Goal: Task Accomplishment & Management: Use online tool/utility

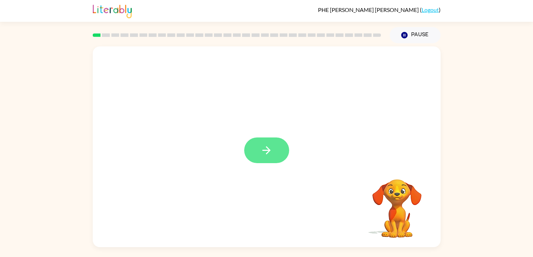
click at [284, 148] on button "button" at bounding box center [266, 150] width 45 height 26
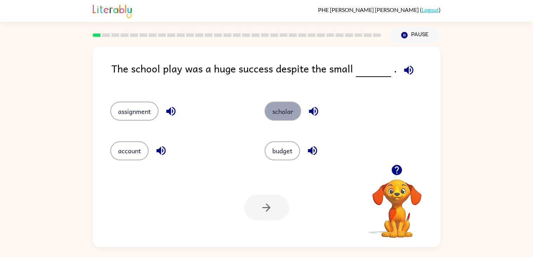
click at [294, 113] on button "scholar" at bounding box center [283, 111] width 37 height 19
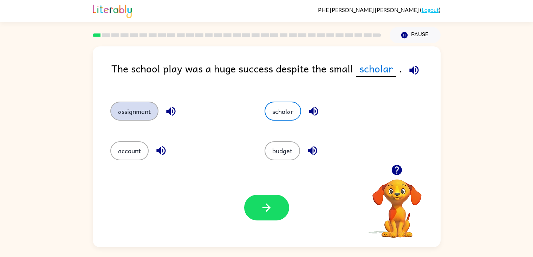
click at [126, 110] on button "assignment" at bounding box center [134, 111] width 48 height 19
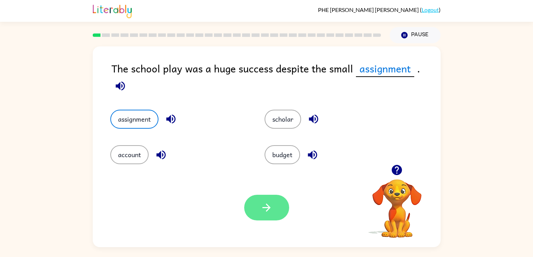
click at [255, 213] on button "button" at bounding box center [266, 208] width 45 height 26
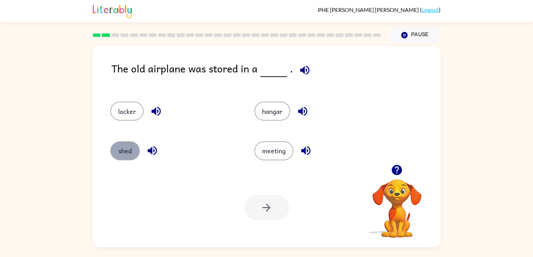
click at [118, 155] on button "shed" at bounding box center [125, 150] width 30 height 19
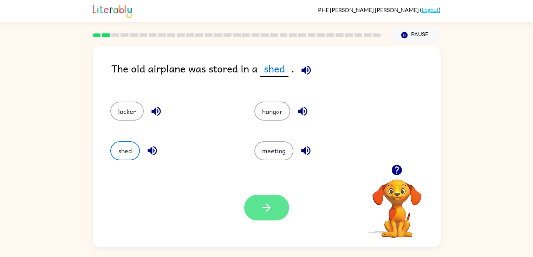
click at [275, 206] on button "button" at bounding box center [266, 208] width 45 height 26
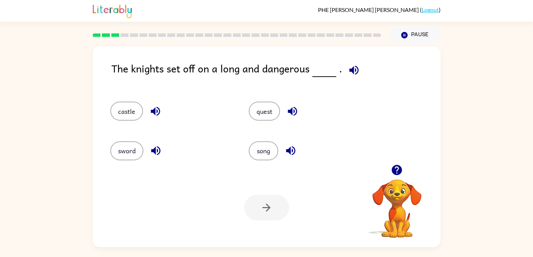
click at [193, 85] on div "The knights set off on a long and dangerous ." at bounding box center [275, 73] width 329 height 27
click at [114, 111] on button "castle" at bounding box center [126, 111] width 33 height 19
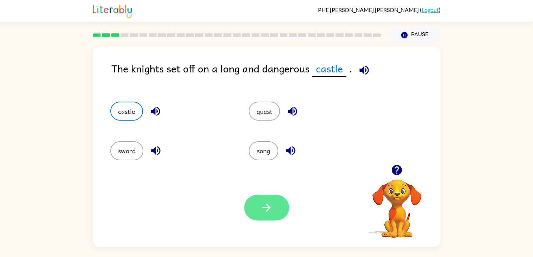
click at [262, 209] on icon "button" at bounding box center [267, 207] width 12 height 12
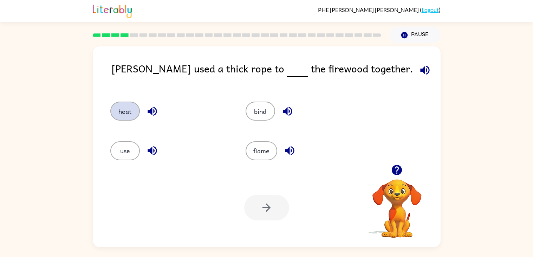
click at [120, 103] on button "heat" at bounding box center [125, 111] width 30 height 19
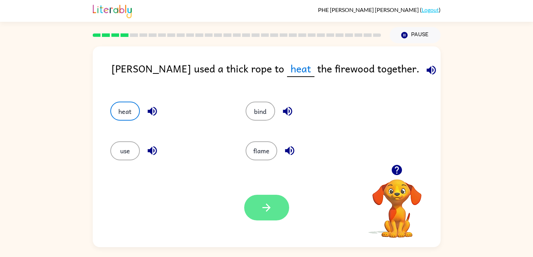
click at [273, 206] on icon "button" at bounding box center [267, 207] width 12 height 12
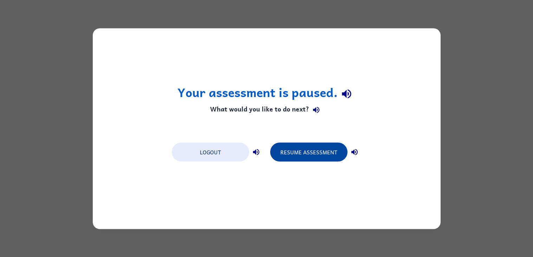
click at [295, 157] on button "Resume Assessment" at bounding box center [308, 151] width 77 height 19
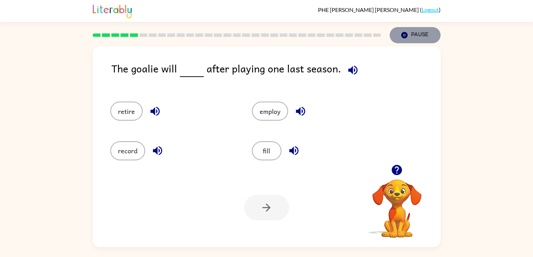
click at [403, 33] on icon "button" at bounding box center [404, 35] width 6 height 6
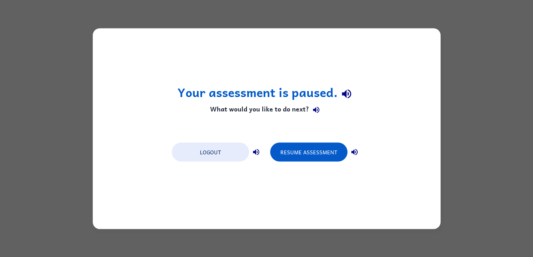
click at [216, 135] on div "Your assessment is paused. What would you like to do next? Logout Resume Assess…" at bounding box center [267, 128] width 348 height 201
click at [218, 158] on button "Logout" at bounding box center [210, 151] width 77 height 19
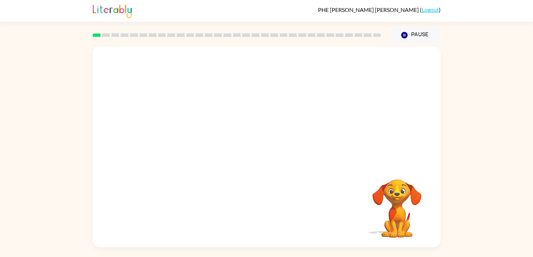
click at [228, 162] on div at bounding box center [267, 105] width 348 height 118
click at [234, 133] on video "Your browser must support playing .mp4 files to use Literably. Please try using…" at bounding box center [267, 105] width 348 height 118
click at [255, 141] on video "Your browser must support playing .mp4 files to use Literably. Please try using…" at bounding box center [267, 105] width 348 height 118
click at [256, 150] on button "button" at bounding box center [266, 150] width 45 height 26
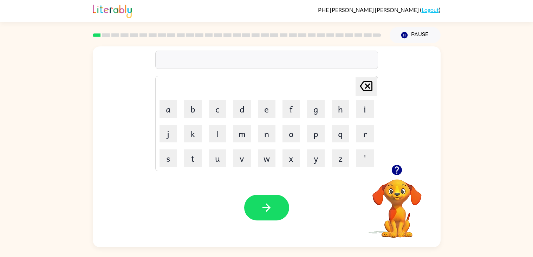
click at [393, 168] on icon "button" at bounding box center [397, 170] width 10 height 10
click at [278, 219] on button "button" at bounding box center [266, 208] width 45 height 26
click at [391, 167] on icon "button" at bounding box center [397, 170] width 12 height 12
click at [393, 172] on icon "button" at bounding box center [397, 170] width 10 height 10
click at [185, 64] on div "agreeable" at bounding box center [267, 60] width 219 height 15
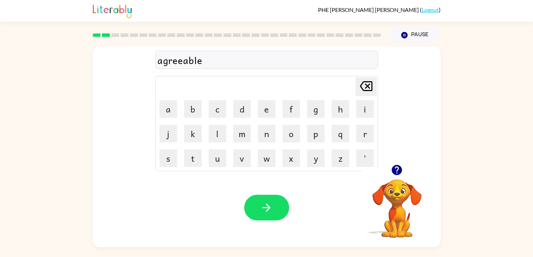
click at [185, 64] on div "agreeable" at bounding box center [267, 60] width 219 height 15
click at [499, 31] on div "PHE NIX GADDY ( Logout ) Pause Pause Delete Delete last character input a b c d…" at bounding box center [266, 128] width 533 height 257
click at [235, 70] on div "Delete Delete last character input a b c d e f g h i j k l m n o p q r s t u v …" at bounding box center [266, 105] width 223 height 131
click at [107, 131] on div "re Delete Delete last character input a b c d e f g h i j k l m n o p q r s t u…" at bounding box center [267, 105] width 348 height 118
click at [275, 193] on div "Your browser must support playing .mp4 files to use Literably. Please try using…" at bounding box center [267, 207] width 348 height 79
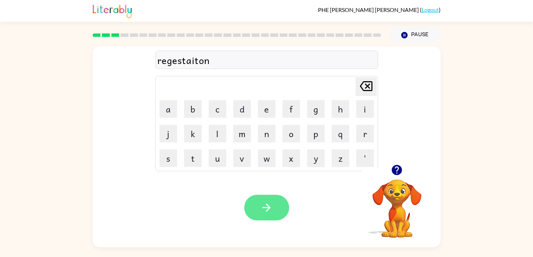
click at [277, 199] on button "button" at bounding box center [266, 208] width 45 height 26
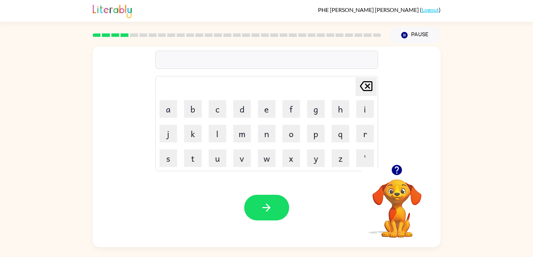
click at [401, 169] on icon "button" at bounding box center [397, 170] width 10 height 10
click at [396, 167] on icon "button" at bounding box center [397, 170] width 10 height 10
click at [258, 217] on button "button" at bounding box center [266, 208] width 45 height 26
click at [396, 167] on icon "button" at bounding box center [397, 170] width 10 height 10
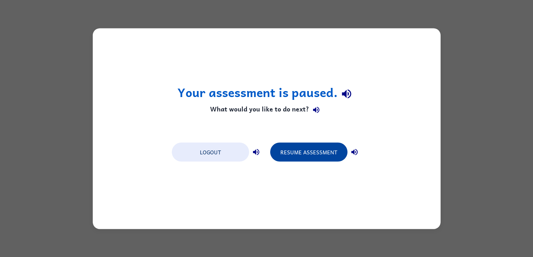
click at [306, 148] on button "Resume Assessment" at bounding box center [308, 151] width 77 height 19
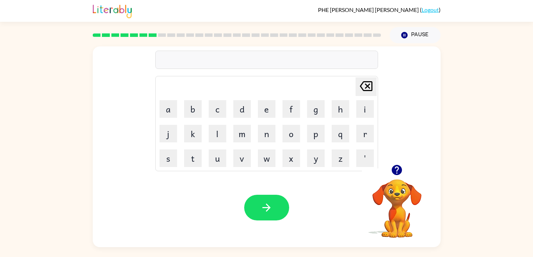
click at [396, 169] on icon "button" at bounding box center [397, 170] width 10 height 10
click at [269, 197] on button "button" at bounding box center [266, 208] width 45 height 26
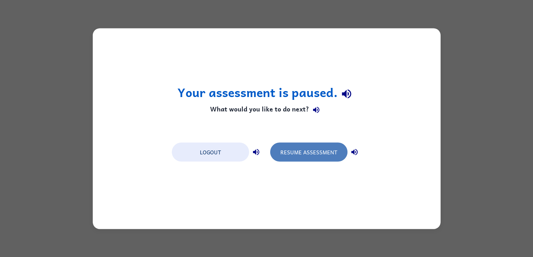
click at [298, 149] on button "Resume Assessment" at bounding box center [308, 151] width 77 height 19
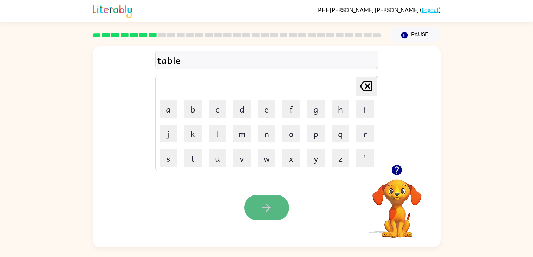
click at [260, 217] on button "button" at bounding box center [266, 208] width 45 height 26
click at [260, 217] on div at bounding box center [266, 208] width 45 height 26
click at [401, 170] on icon "button" at bounding box center [397, 170] width 10 height 10
click at [265, 207] on div at bounding box center [266, 208] width 45 height 26
click at [368, 78] on icon "Delete Delete last character input" at bounding box center [366, 86] width 17 height 17
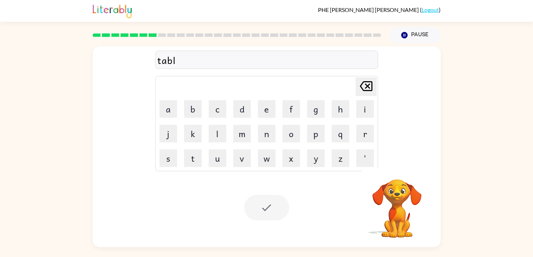
click at [368, 78] on icon "Delete Delete last character input" at bounding box center [366, 86] width 17 height 17
type button "delete"
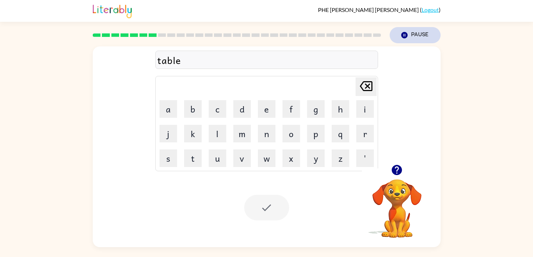
click at [412, 28] on button "Pause Pause" at bounding box center [415, 35] width 51 height 16
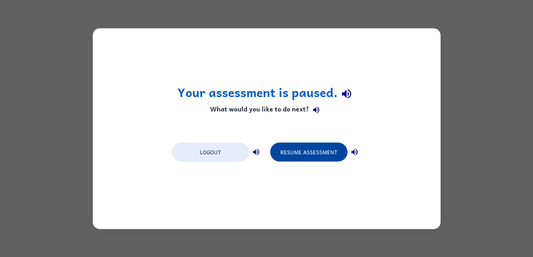
click at [317, 146] on button "Resume Assessment" at bounding box center [308, 151] width 77 height 19
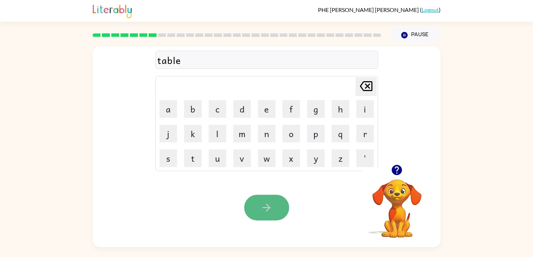
click at [280, 208] on button "button" at bounding box center [266, 208] width 45 height 26
click at [408, 26] on div "Pause Pause" at bounding box center [415, 35] width 59 height 25
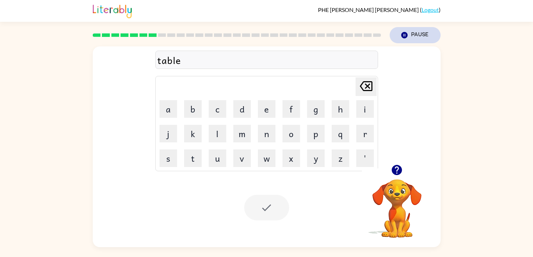
click at [409, 36] on button "Pause Pause" at bounding box center [415, 35] width 51 height 16
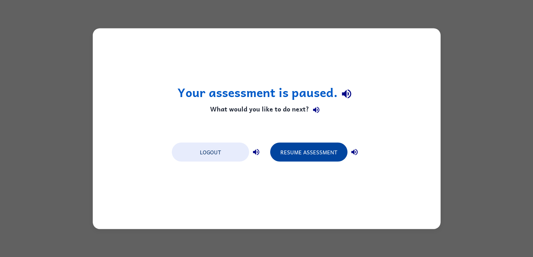
click at [309, 150] on button "Resume Assessment" at bounding box center [308, 151] width 77 height 19
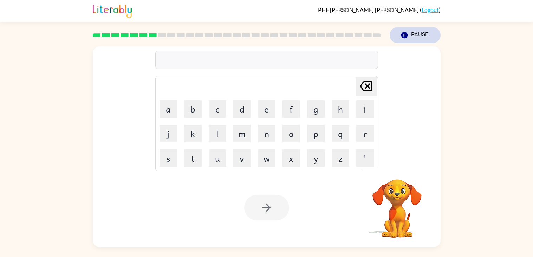
click at [395, 33] on button "Pause Pause" at bounding box center [415, 35] width 51 height 16
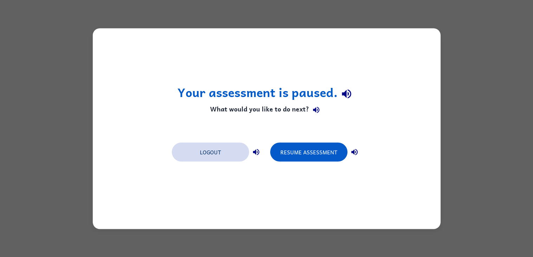
click at [233, 147] on button "Logout" at bounding box center [210, 151] width 77 height 19
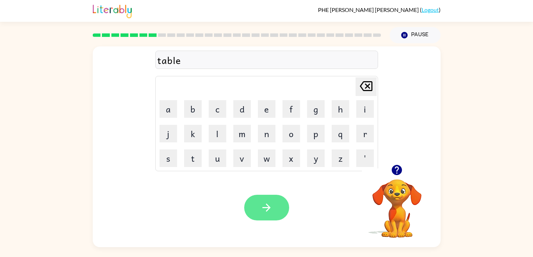
click at [270, 215] on button "button" at bounding box center [266, 208] width 45 height 26
click at [399, 167] on icon "button" at bounding box center [397, 170] width 10 height 10
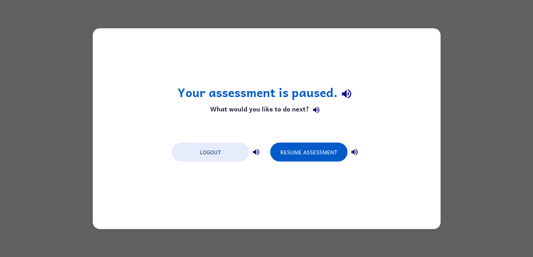
click at [288, 141] on div "Logout Resume Assessment" at bounding box center [266, 151] width 197 height 27
click at [313, 155] on button "Resume Assessment" at bounding box center [308, 151] width 77 height 19
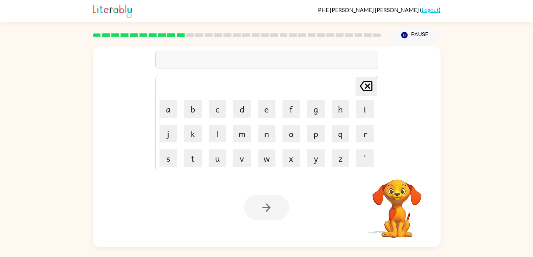
click at [313, 155] on button "y" at bounding box center [316, 158] width 18 height 18
type button "y"
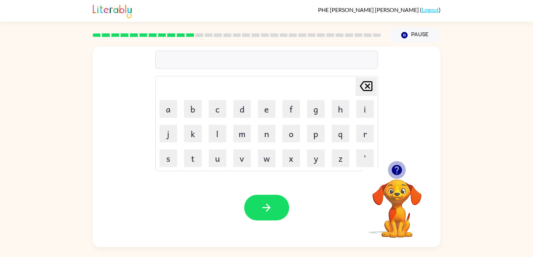
click at [399, 164] on icon "button" at bounding box center [397, 170] width 12 height 12
click at [392, 171] on icon "button" at bounding box center [397, 170] width 10 height 10
click at [393, 171] on icon "button" at bounding box center [397, 170] width 10 height 10
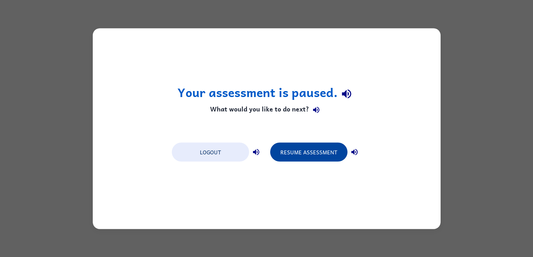
click at [288, 148] on button "Resume Assessment" at bounding box center [308, 151] width 77 height 19
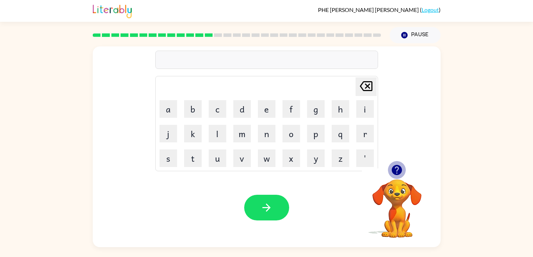
click at [394, 167] on icon "button" at bounding box center [397, 170] width 10 height 10
click at [397, 171] on icon "button" at bounding box center [397, 170] width 12 height 12
click at [398, 172] on icon "button" at bounding box center [397, 170] width 10 height 10
click at [398, 172] on video "Your browser must support playing .mp4 files to use Literably. Please try using…" at bounding box center [397, 203] width 70 height 70
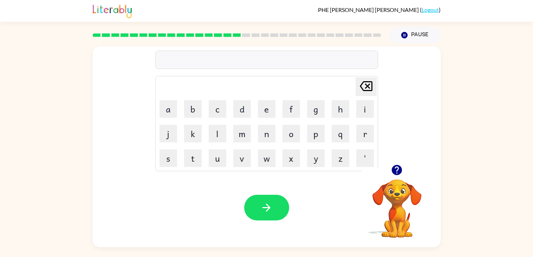
click at [395, 177] on button "button" at bounding box center [397, 170] width 18 height 18
click at [398, 174] on icon "button" at bounding box center [397, 170] width 10 height 10
